Goal: Information Seeking & Learning: Learn about a topic

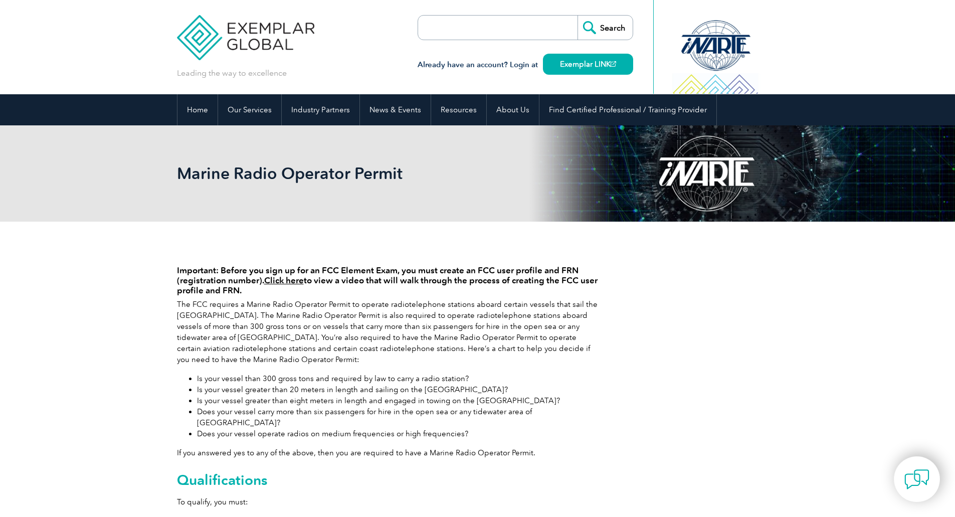
scroll to position [288, 0]
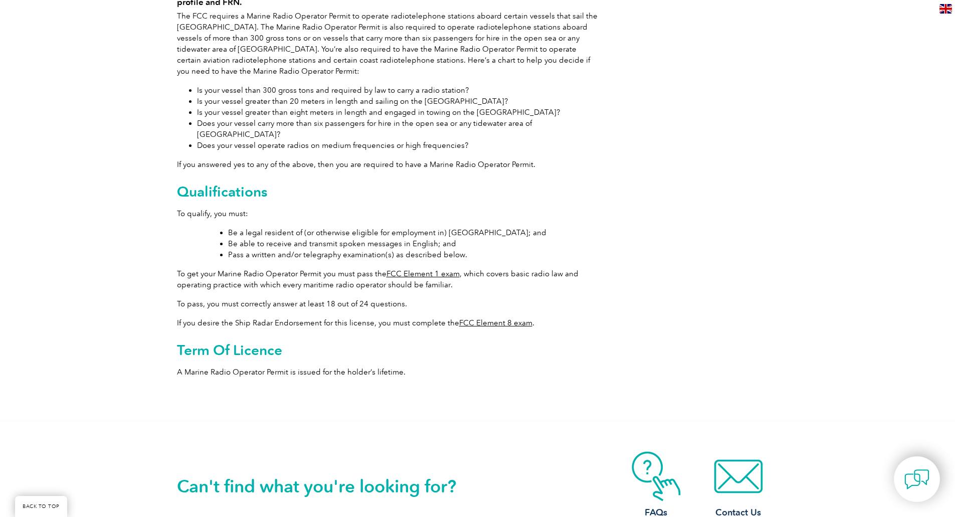
click at [592, 302] on div "Important: Before you sign up for an FCC Element Exam, you must create an FCC u…" at bounding box center [387, 174] width 421 height 422
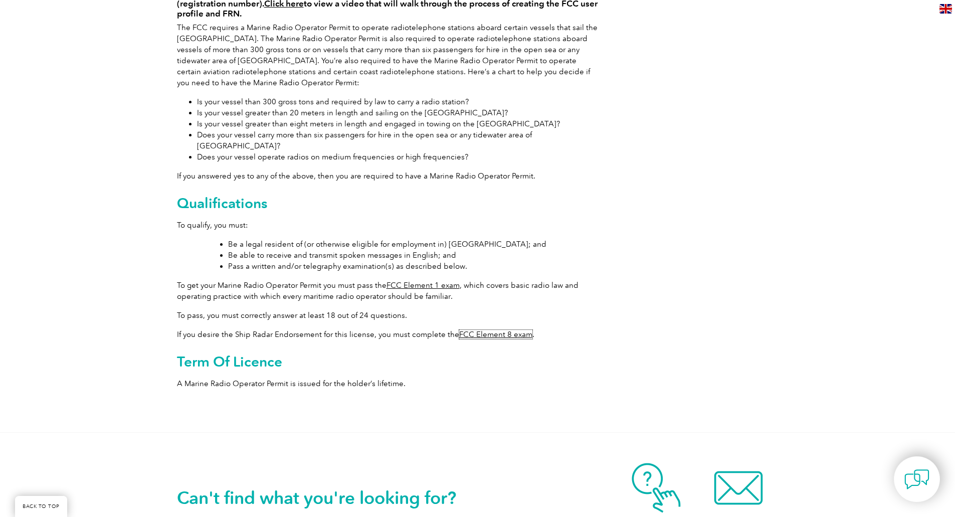
scroll to position [276, 0]
click at [741, 161] on div "Important: Before you sign up for an FCC Element Exam, you must create an FCC u…" at bounding box center [477, 188] width 601 height 487
click at [425, 310] on p "To pass, you must correctly answer at least 18 out of 24 questions." at bounding box center [387, 315] width 421 height 11
click at [431, 281] on link "FCC Element 1 exam" at bounding box center [422, 285] width 73 height 9
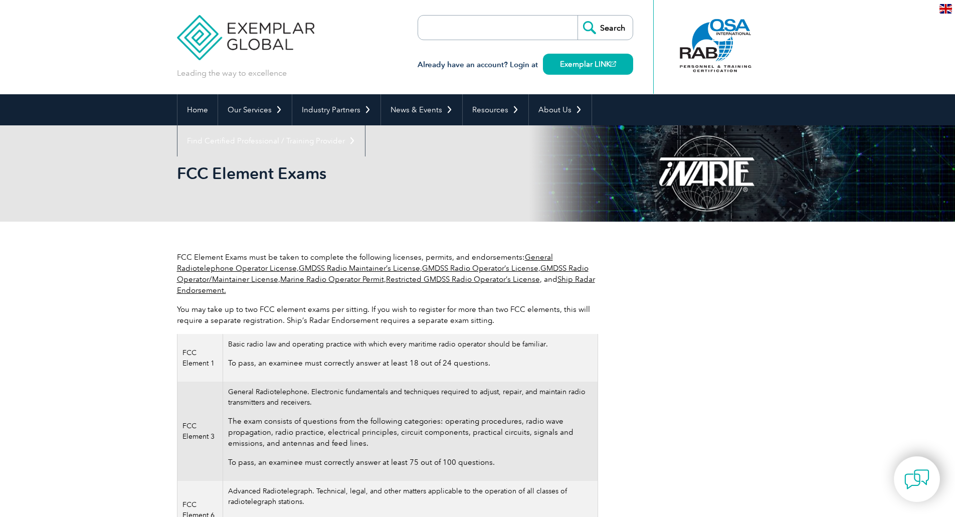
click at [263, 266] on link "General Radiotelephone Operator License" at bounding box center [365, 263] width 376 height 20
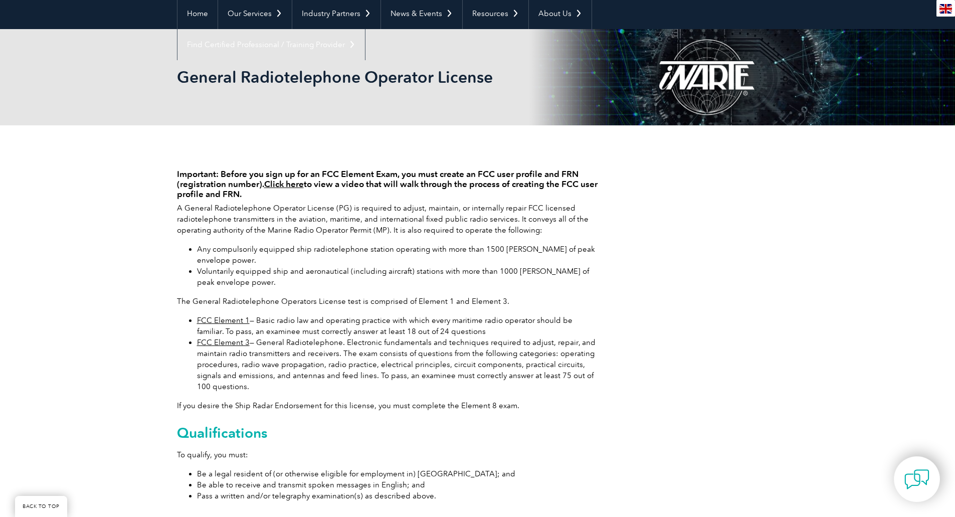
scroll to position [97, 0]
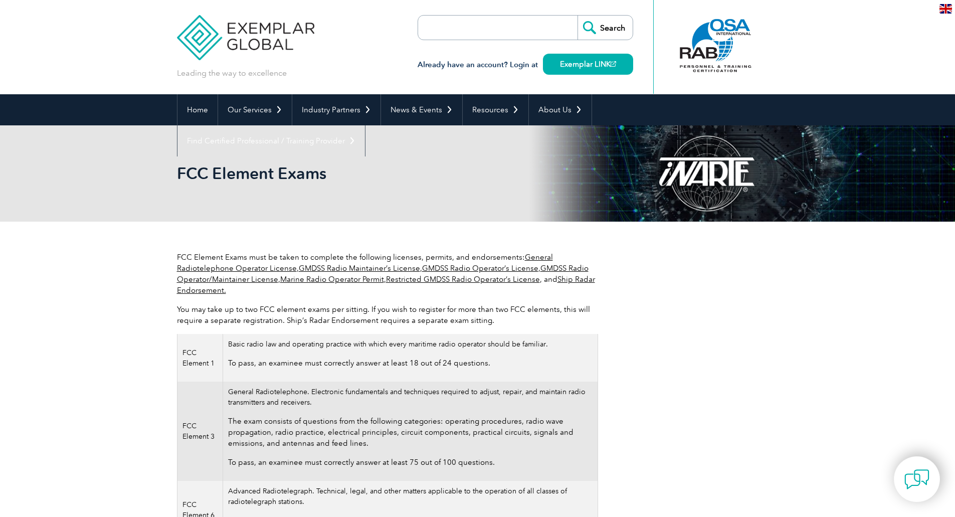
click at [364, 283] on link "Marine Radio Operator Permit" at bounding box center [332, 279] width 104 height 9
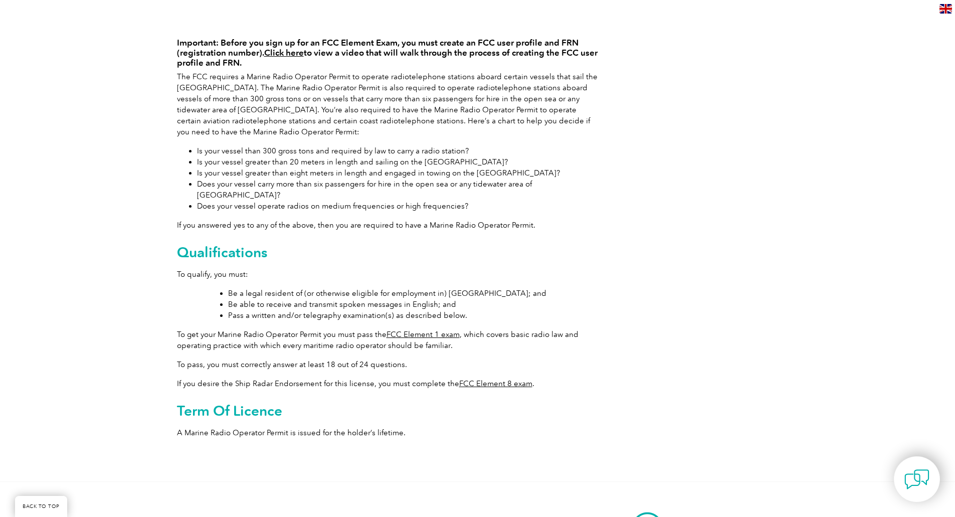
scroll to position [170, 0]
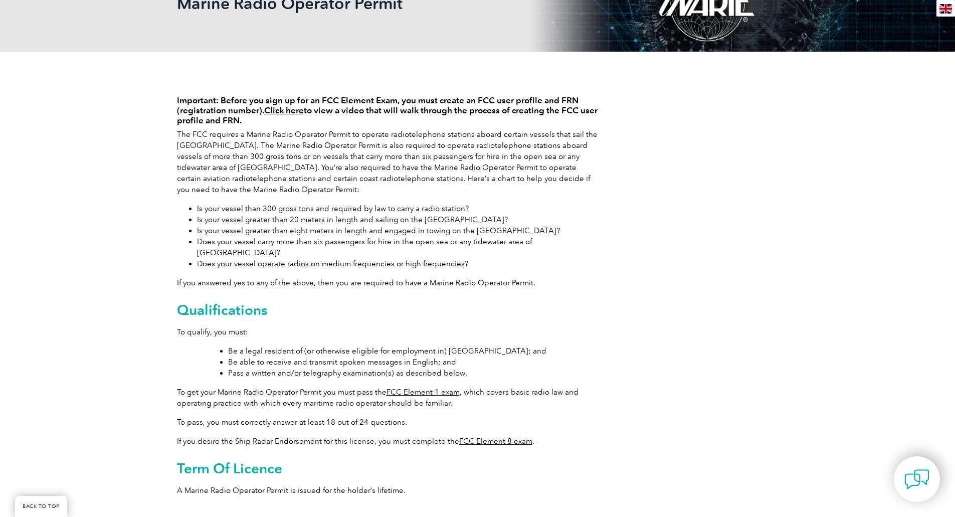
click at [280, 109] on link "Click here" at bounding box center [284, 110] width 40 height 10
